Goal: Information Seeking & Learning: Learn about a topic

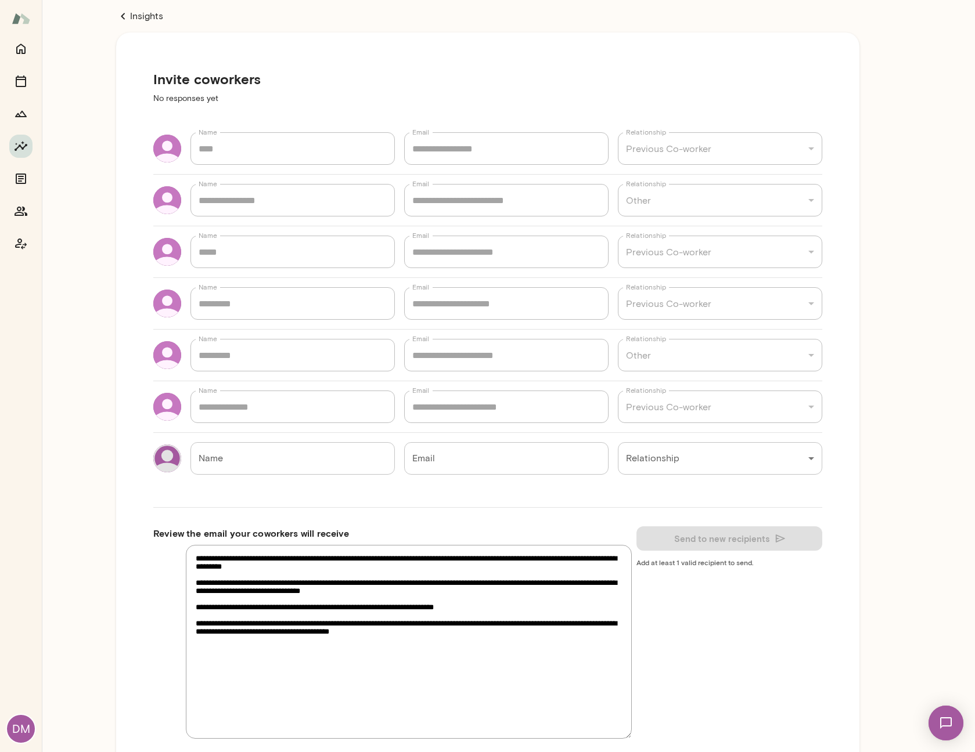
click at [126, 17] on icon at bounding box center [123, 16] width 14 height 14
click at [131, 23] on div "**********" at bounding box center [487, 436] width 743 height 827
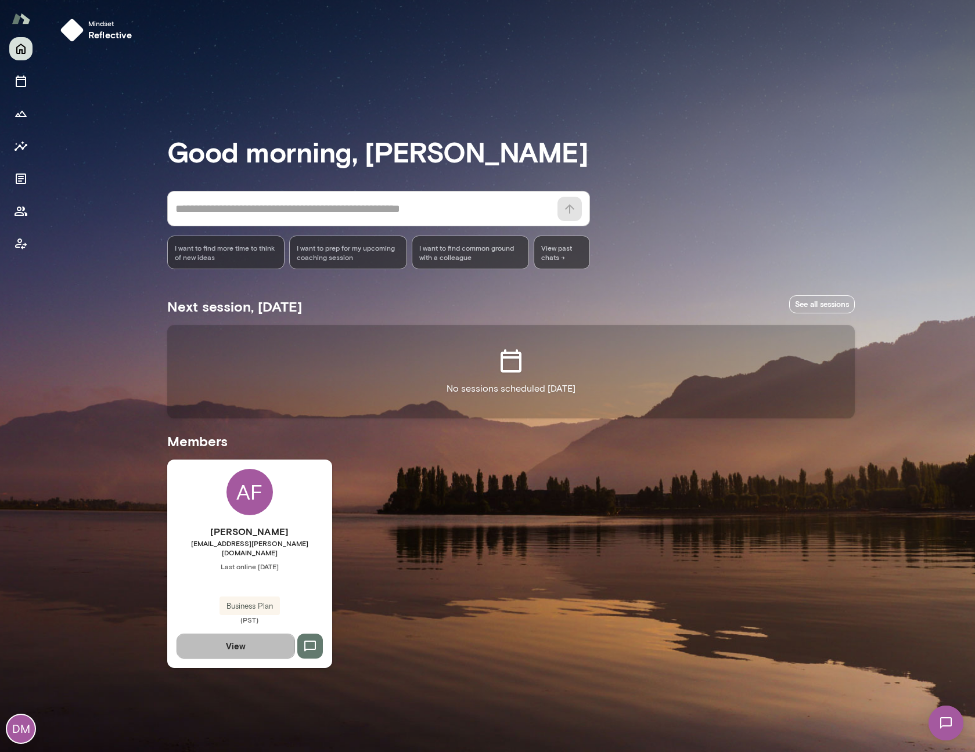
click at [247, 634] on button "View" at bounding box center [235, 646] width 118 height 24
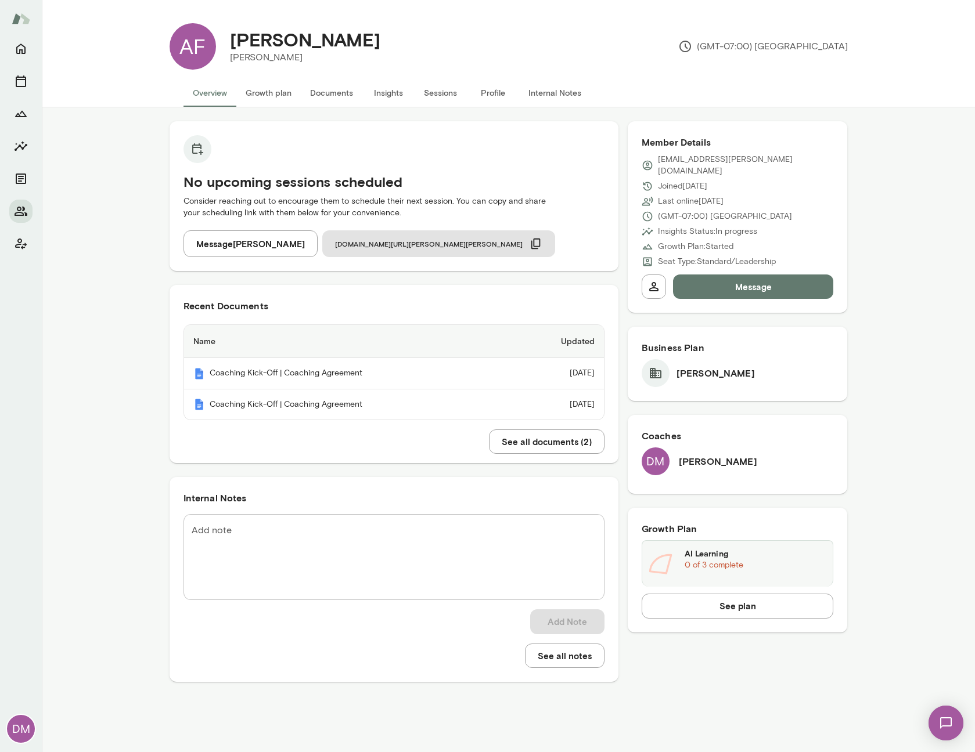
click at [719, 561] on div "AI Learning 0 of 3 complete" at bounding box center [755, 564] width 142 height 32
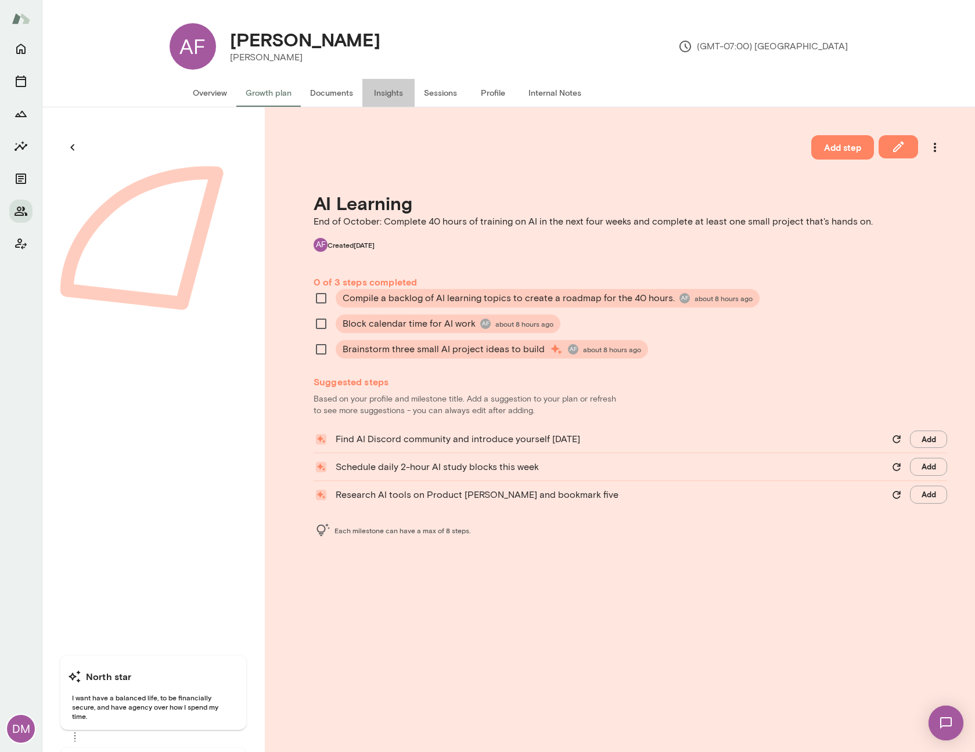
click at [384, 99] on button "Insights" at bounding box center [388, 93] width 52 height 28
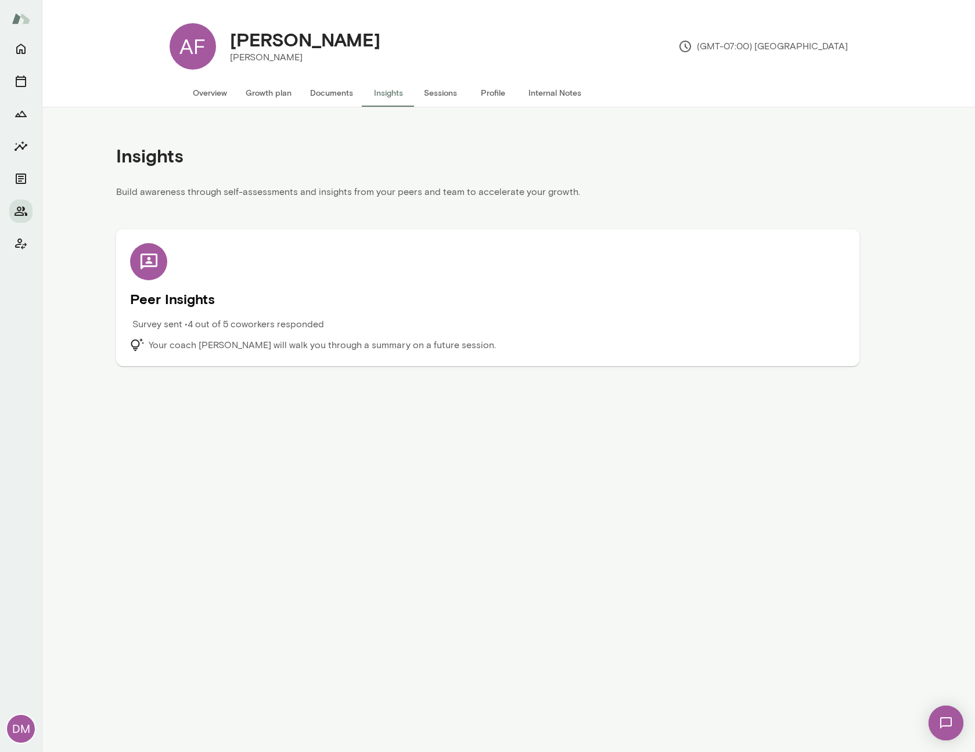
click at [229, 270] on div "Peer Insights Survey sent • 4 out of 5 coworkers responded Your coach Devin McI…" at bounding box center [487, 297] width 715 height 109
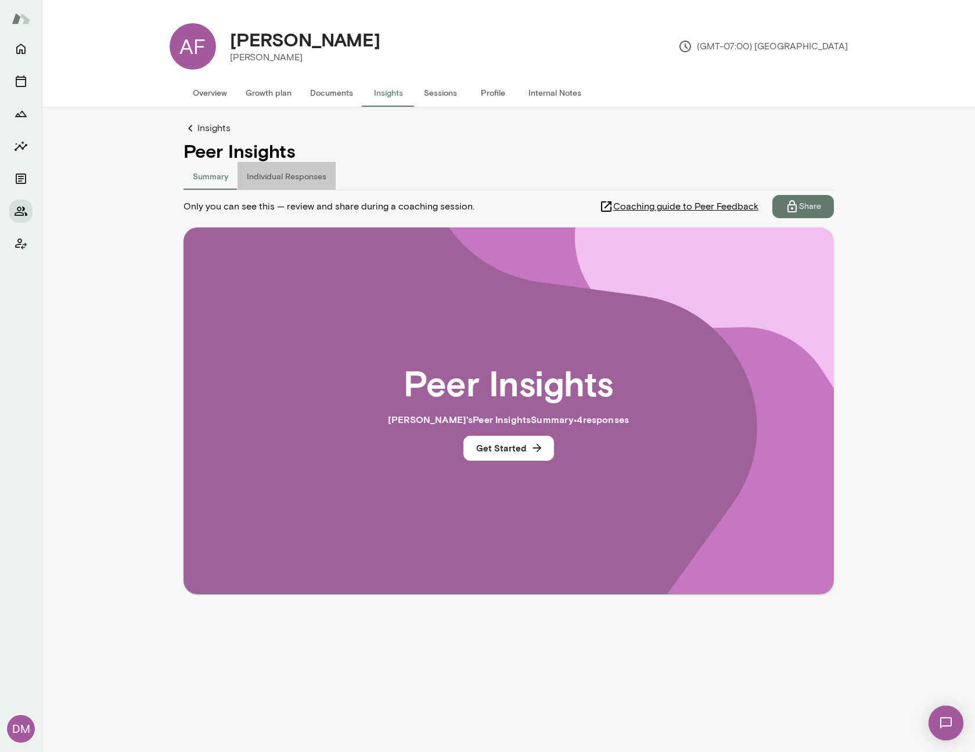
click at [304, 173] on button "Individual Responses" at bounding box center [286, 176] width 98 height 28
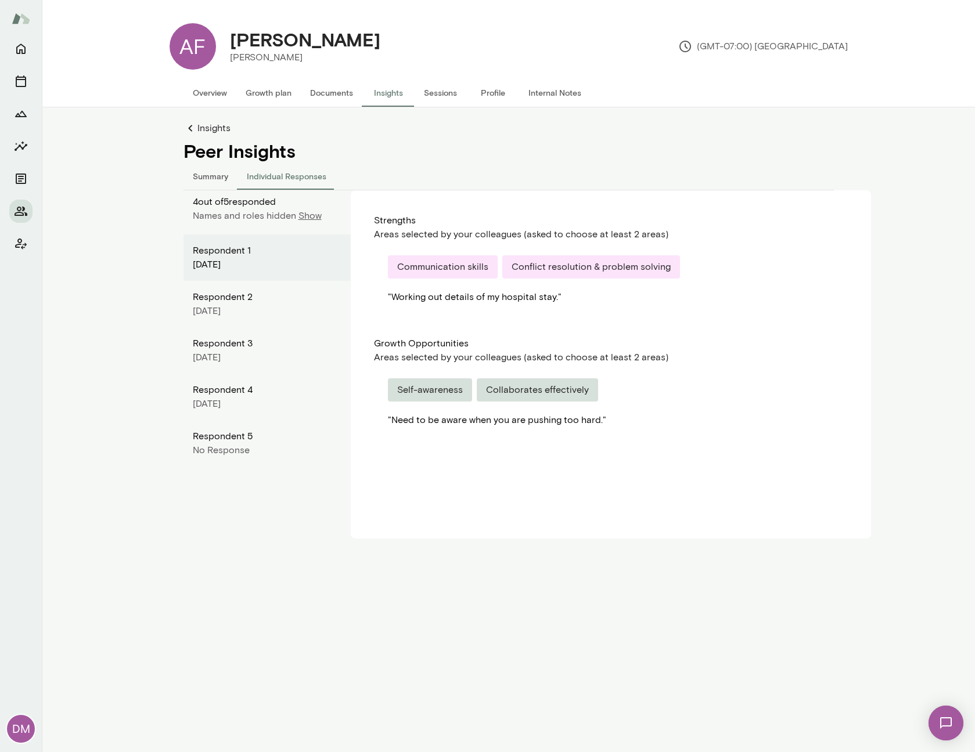
click at [262, 302] on div "Respondent 2" at bounding box center [267, 297] width 149 height 14
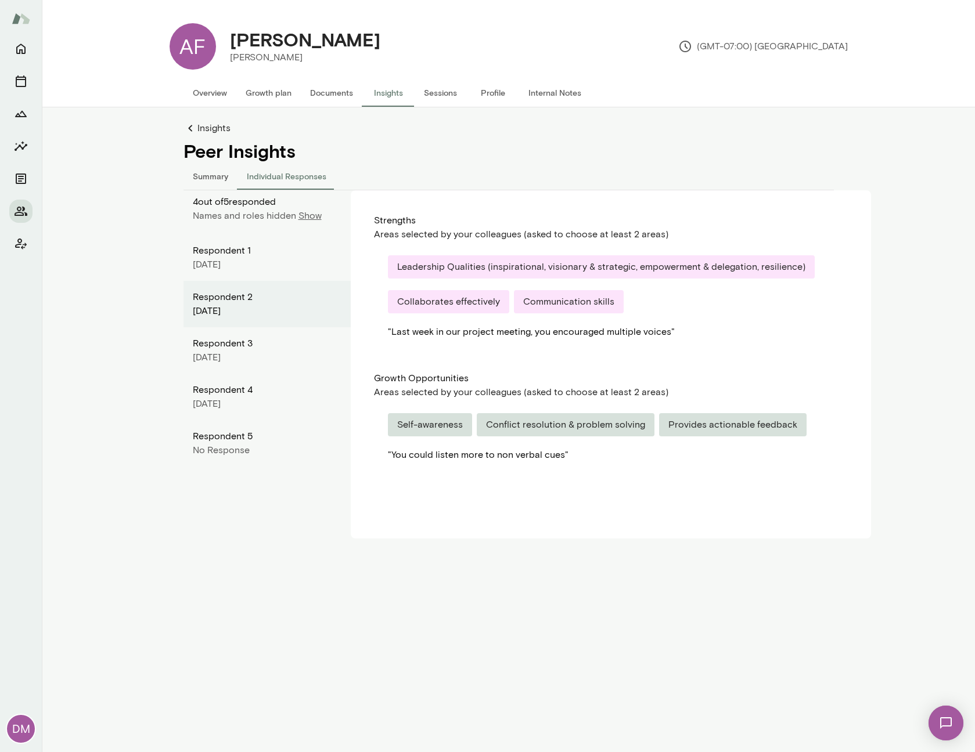
click at [264, 349] on div "Respondent 3" at bounding box center [267, 344] width 149 height 14
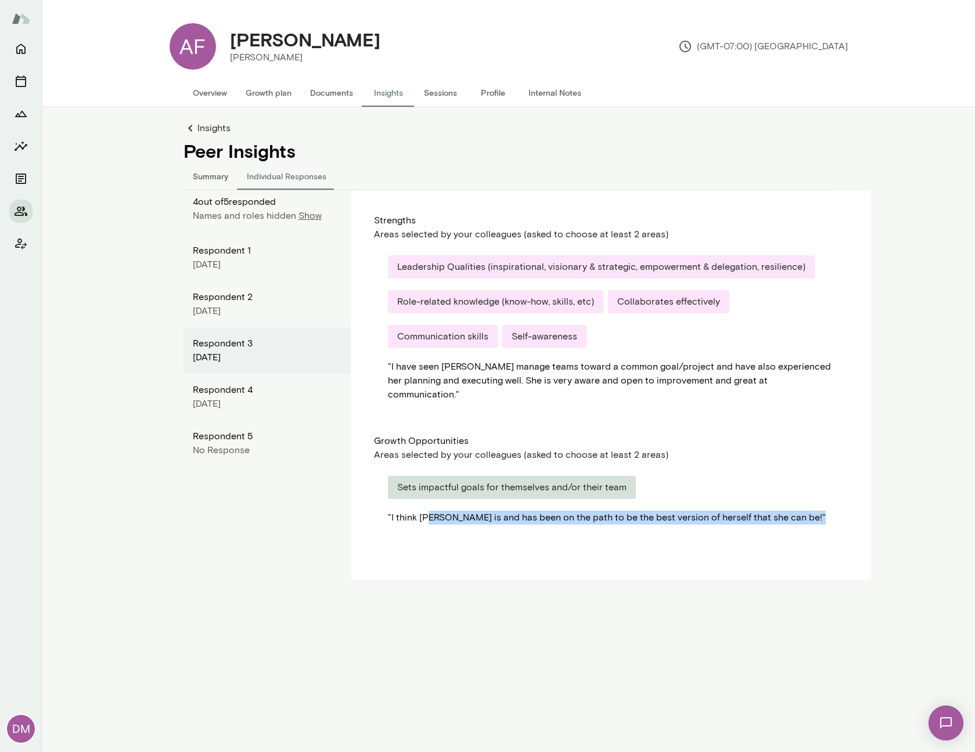
drag, startPoint x: 432, startPoint y: 508, endPoint x: 769, endPoint y: 506, distance: 336.7
click at [769, 511] on div "" I think Amy is and has been on the path to be the best version of herself tha…" at bounding box center [611, 518] width 446 height 14
click at [276, 103] on button "Growth plan" at bounding box center [268, 93] width 64 height 28
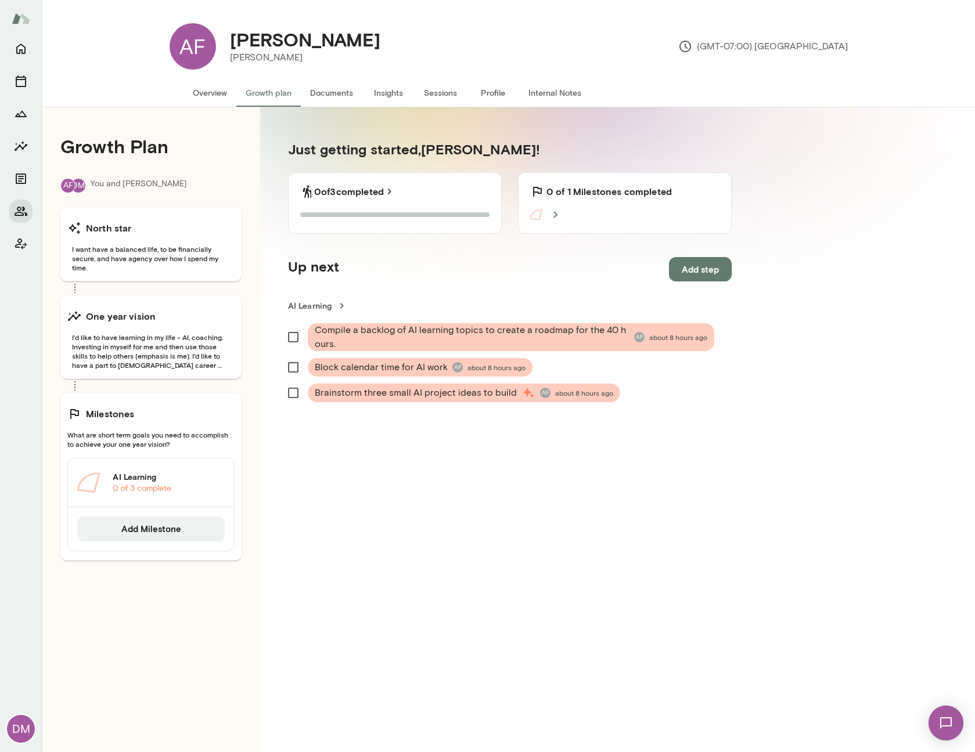
click at [553, 216] on icon at bounding box center [556, 215] width 14 height 14
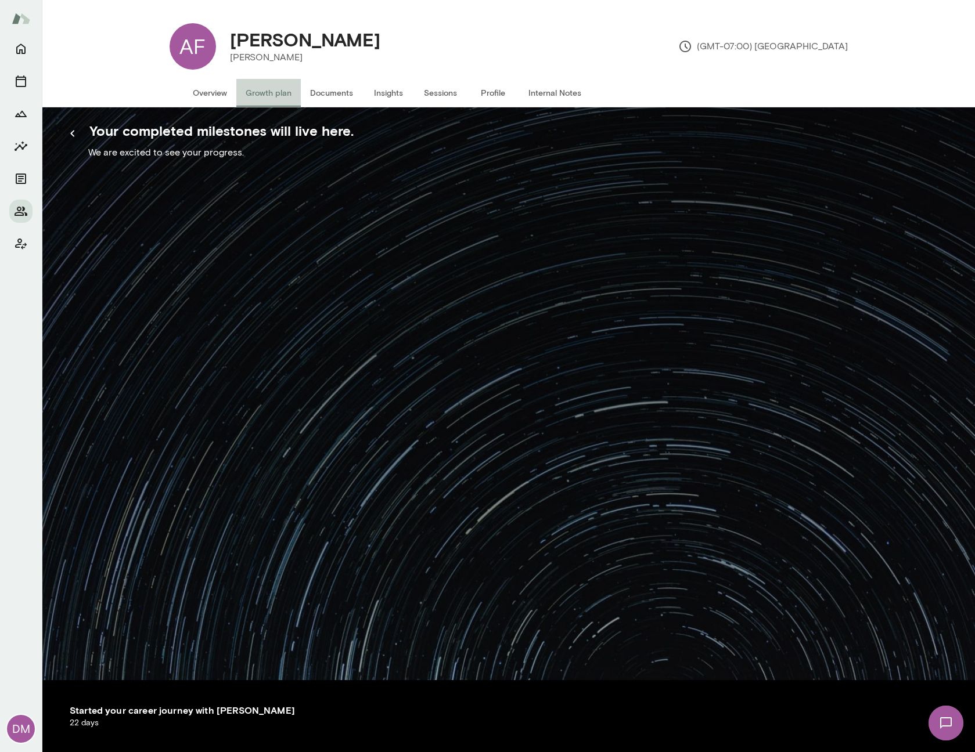
click at [273, 93] on button "Growth plan" at bounding box center [268, 93] width 64 height 28
click at [80, 140] on button "button" at bounding box center [72, 133] width 24 height 24
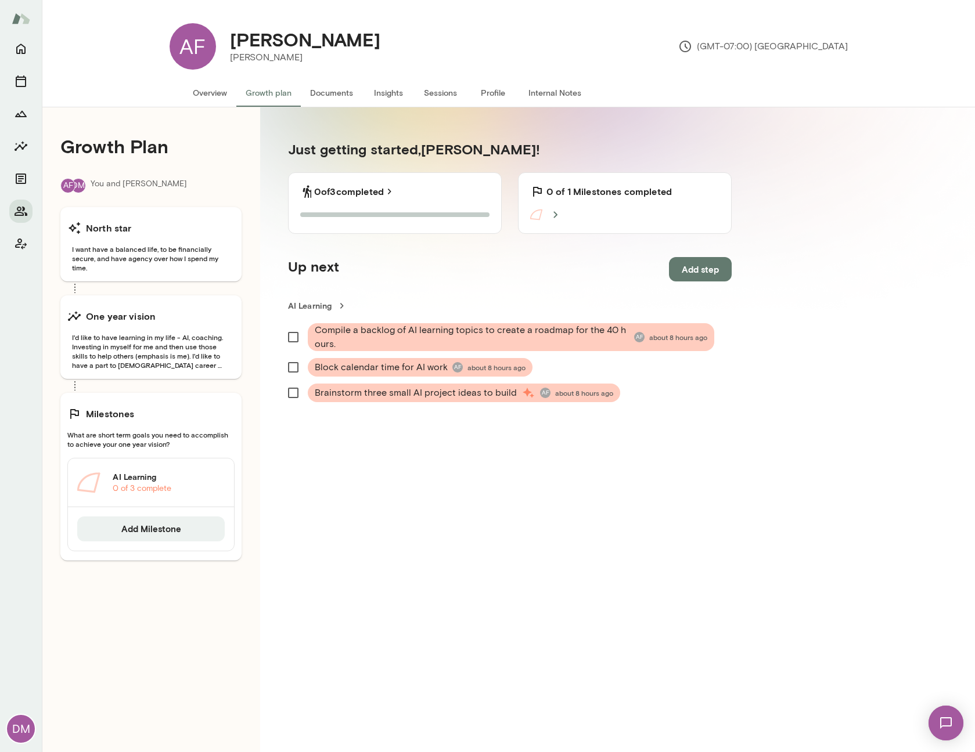
click at [378, 342] on ul "Compile a backlog of AI learning topics to create a roadmap for the 40 hours. A…" at bounding box center [509, 366] width 443 height 95
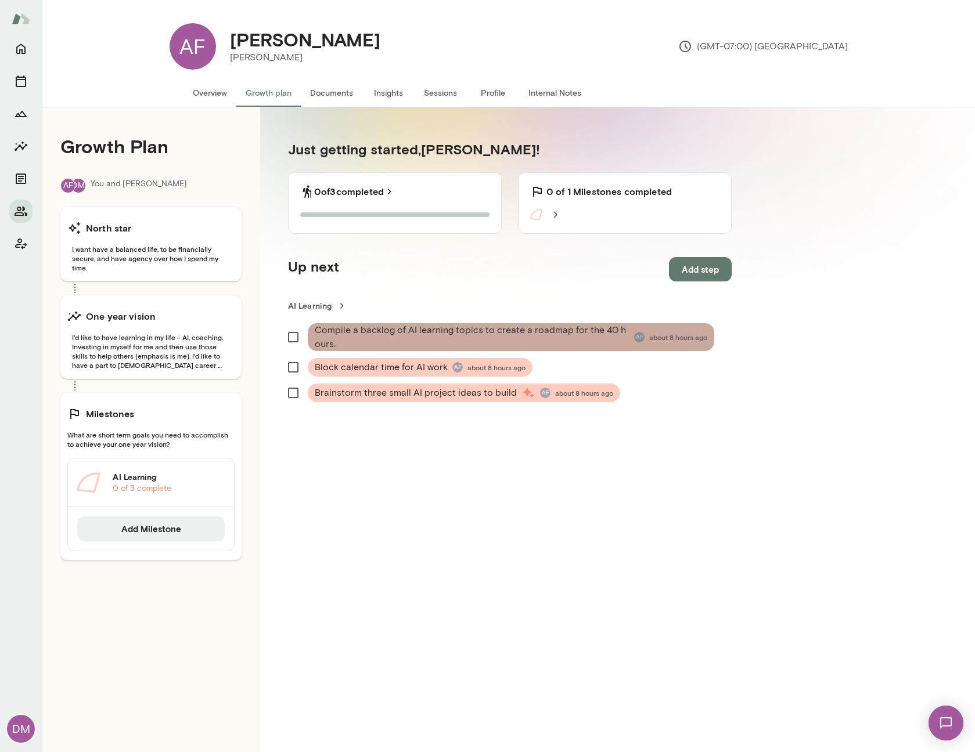
click at [378, 335] on span "Compile a backlog of AI learning topics to create a roadmap for the 40 hours." at bounding box center [472, 337] width 315 height 28
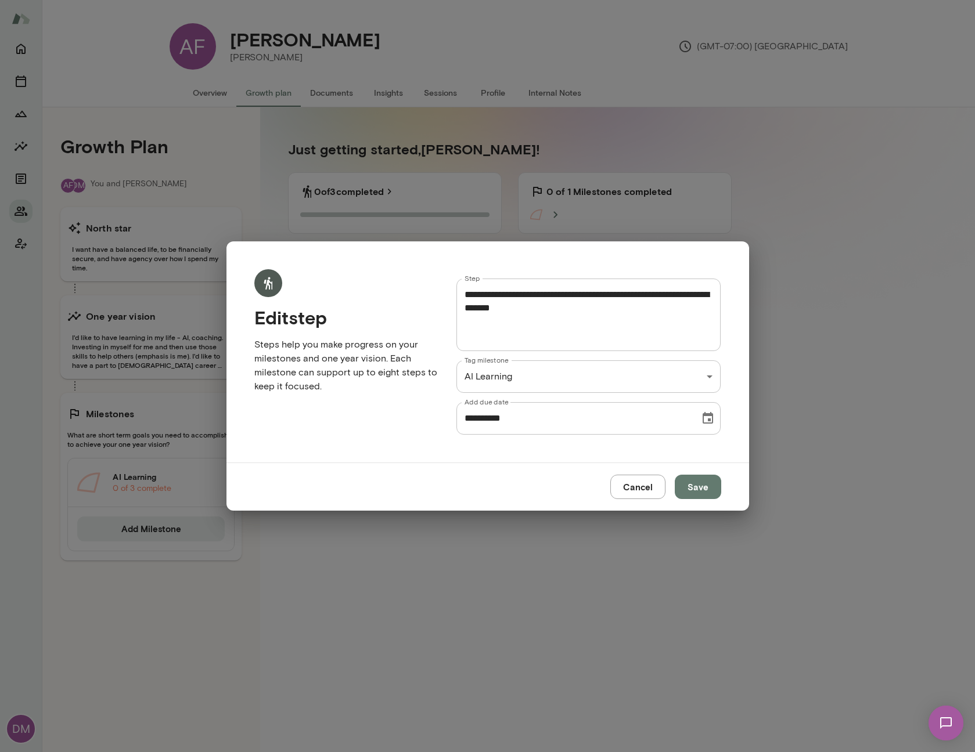
click at [635, 495] on button "Cancel" at bounding box center [637, 487] width 55 height 24
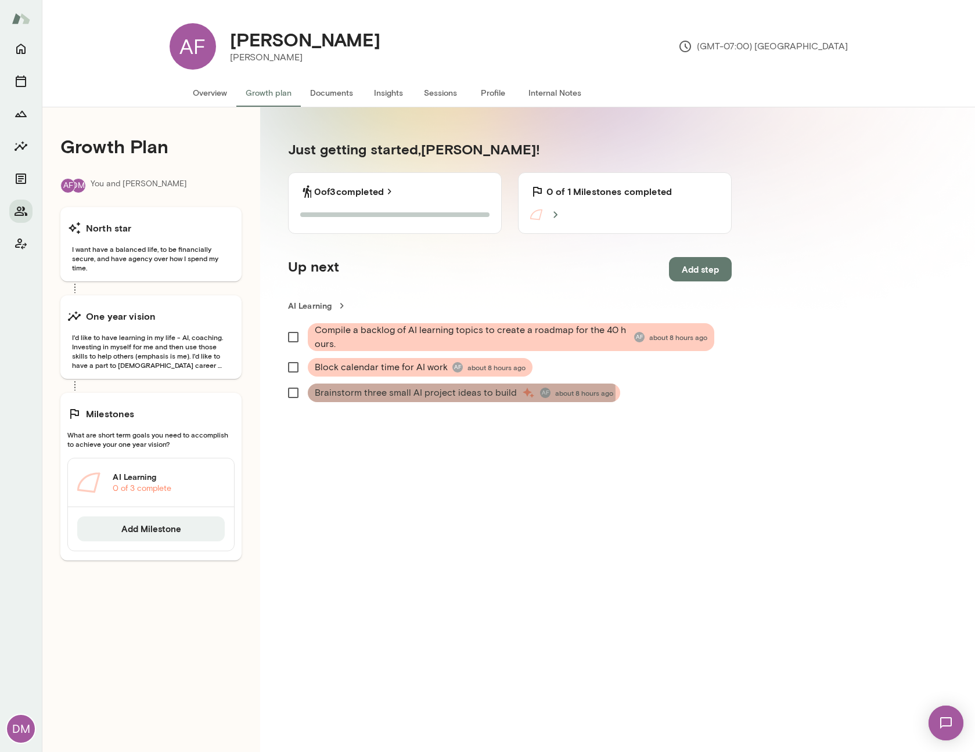
click at [421, 394] on span "Brainstorm three small AI project ideas to build" at bounding box center [416, 393] width 202 height 14
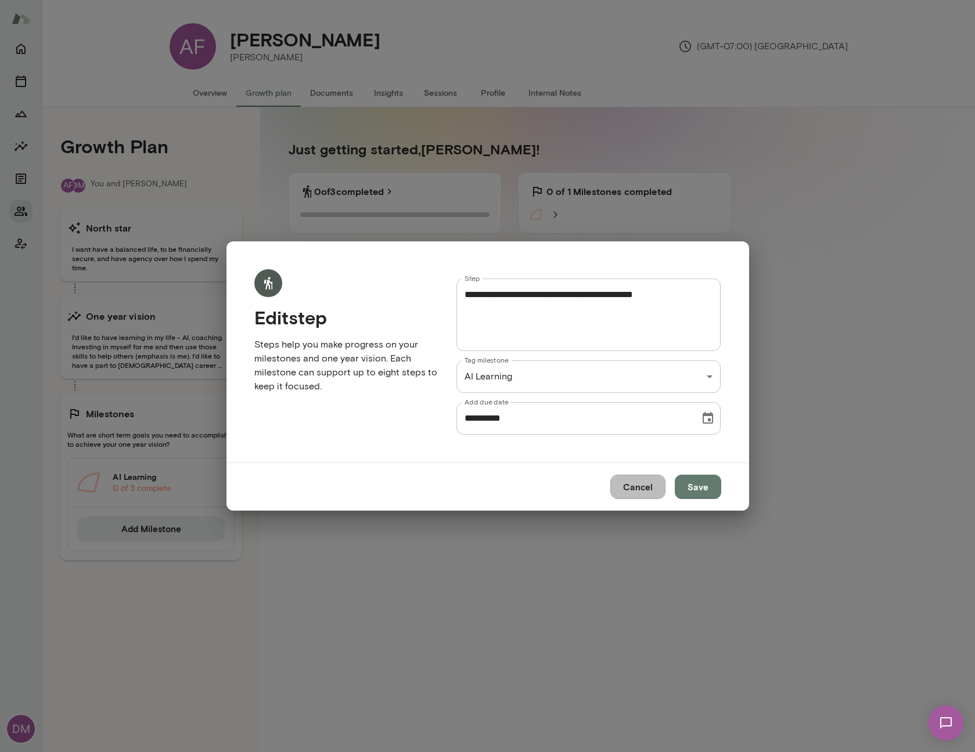
click at [640, 489] on button "Cancel" at bounding box center [637, 487] width 55 height 24
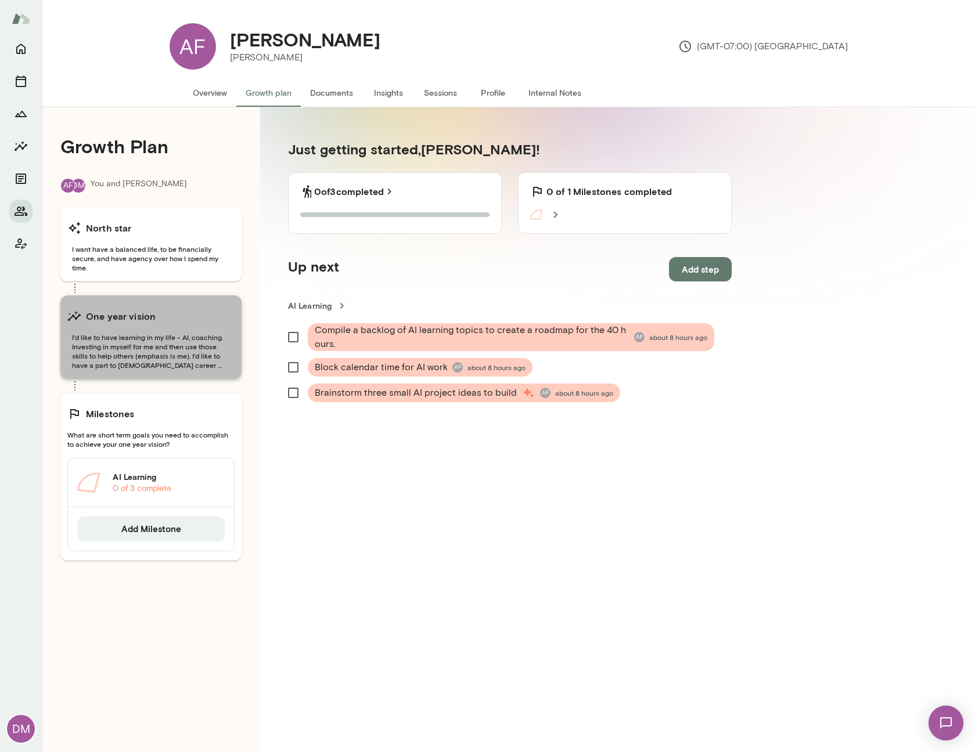
click at [187, 346] on span "I'd like to have learning in my life - AI, coaching. Investing in myself for me…" at bounding box center [150, 351] width 167 height 37
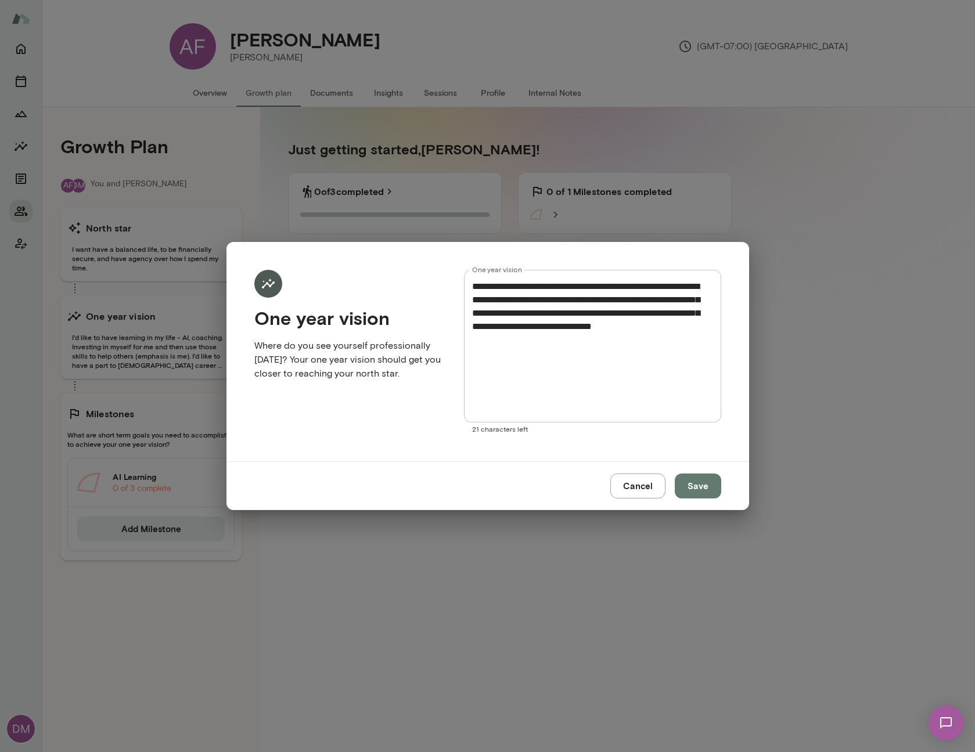
click at [592, 344] on textarea "**********" at bounding box center [592, 346] width 240 height 133
drag, startPoint x: 608, startPoint y: 286, endPoint x: 459, endPoint y: 287, distance: 149.8
click at [472, 287] on textarea "**********" at bounding box center [592, 346] width 240 height 133
click at [656, 486] on button "Cancel" at bounding box center [637, 486] width 55 height 24
